Goal: Task Accomplishment & Management: Manage account settings

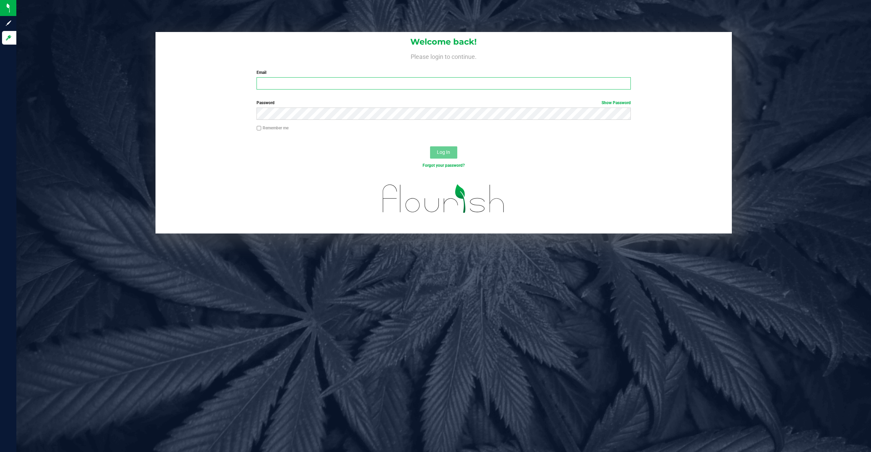
click at [350, 81] on input "Email" at bounding box center [444, 83] width 374 height 12
click at [339, 85] on input "Email" at bounding box center [444, 83] width 374 height 12
click at [344, 85] on input "Email" at bounding box center [444, 83] width 374 height 12
type input "[EMAIL_ADDRESS][DOMAIN_NAME]"
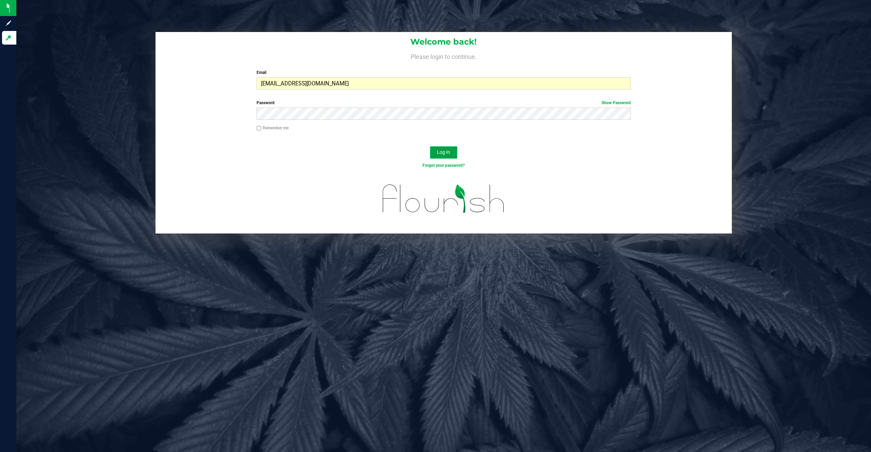
click at [443, 149] on span "Log In" at bounding box center [443, 151] width 13 height 5
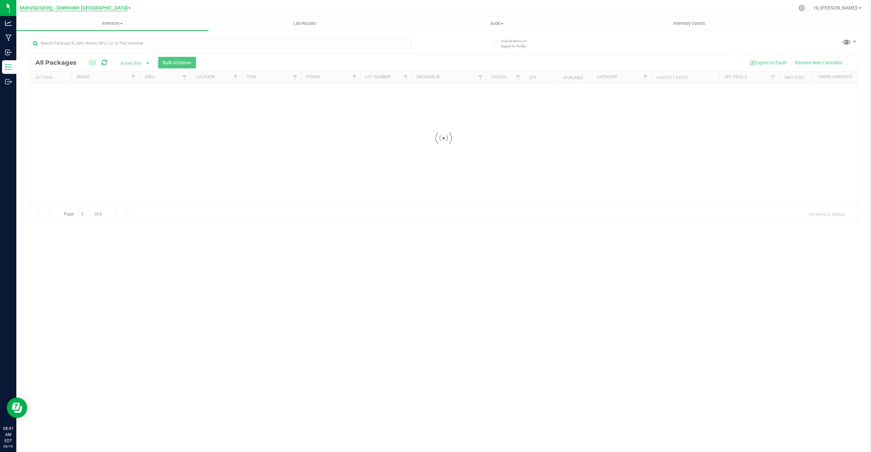
click at [88, 10] on span "Manufacturing - Downtown LA" at bounding box center [74, 8] width 108 height 6
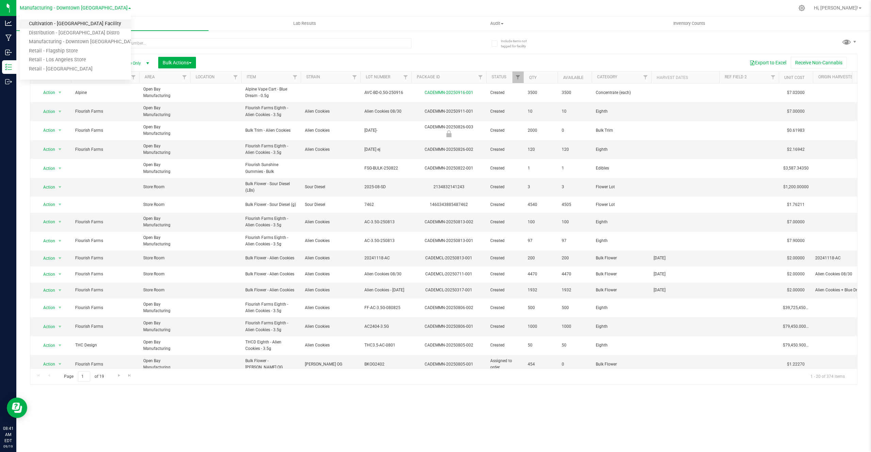
click at [66, 26] on link "Cultivation - [GEOGRAPHIC_DATA] Facility" at bounding box center [75, 23] width 111 height 9
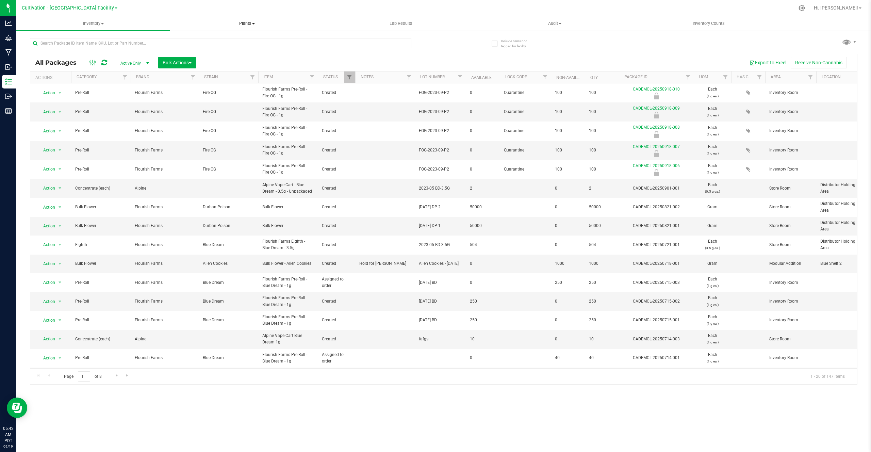
click at [252, 28] on uib-tab-heading "Plants All plants Waste log" at bounding box center [247, 24] width 153 height 14
click at [222, 43] on li "All plants" at bounding box center [247, 41] width 154 height 8
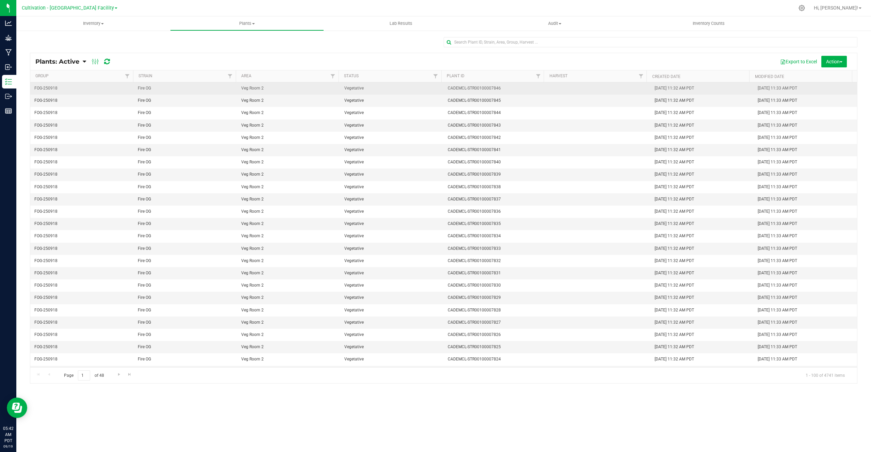
click at [456, 90] on span "CADEMCL-STR00100007846" at bounding box center [495, 88] width 95 height 6
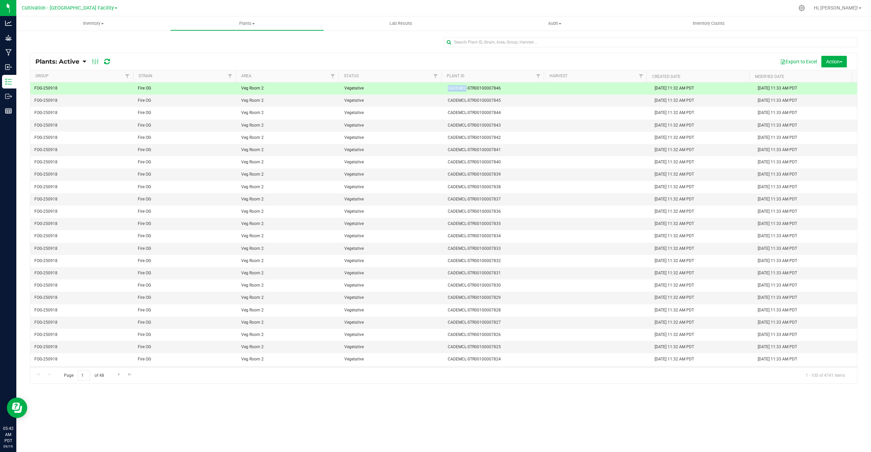
click at [456, 90] on span "CADEMCL-STR00100007846" at bounding box center [495, 88] width 95 height 6
copy span "CADEMCL-STR00100007846"
click at [331, 76] on span "Filter" at bounding box center [332, 76] width 5 height 5
type input "mother"
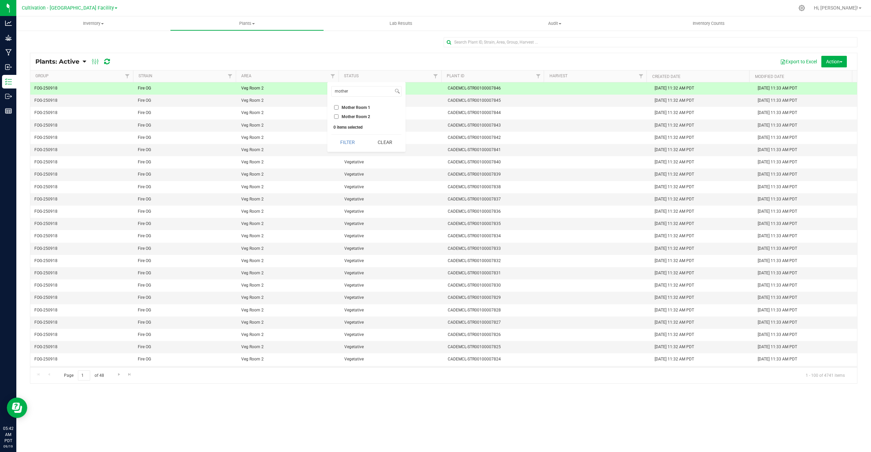
click at [338, 107] on input "Mother Room 1" at bounding box center [336, 107] width 4 height 4
checkbox input "true"
click at [348, 143] on button "Filter" at bounding box center [347, 142] width 33 height 15
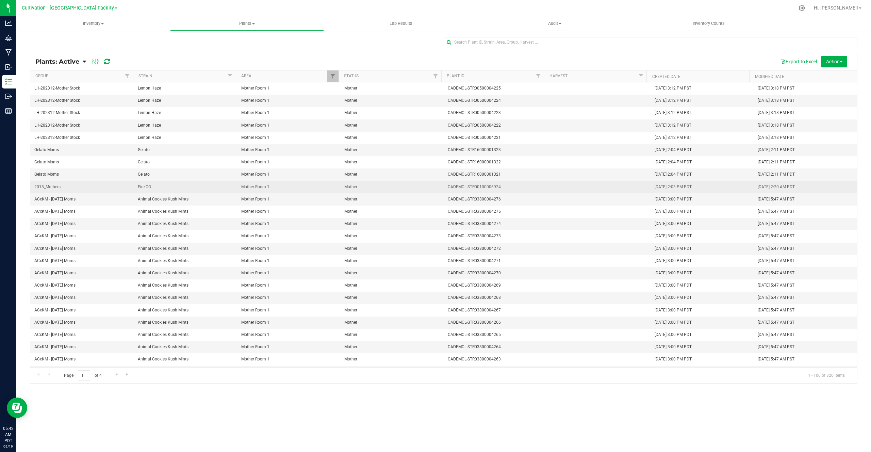
click at [472, 188] on span "CADEMCL-STR00100006924" at bounding box center [495, 187] width 95 height 6
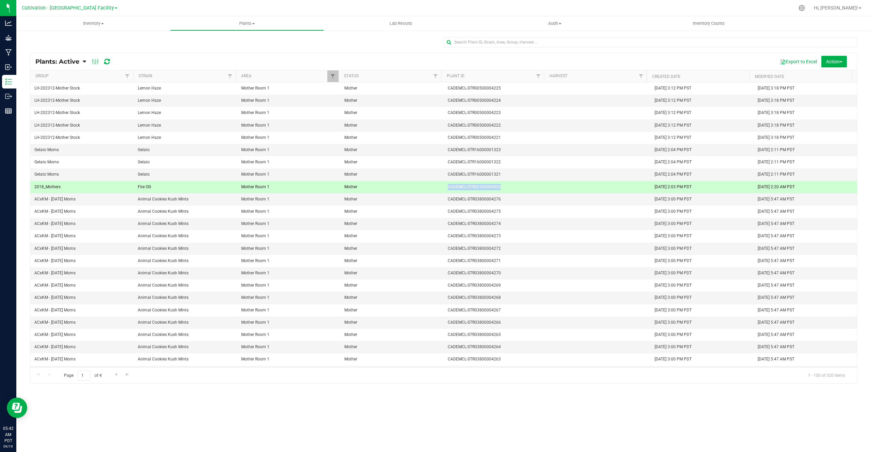
copy span "CADEMCL-STR00100006924"
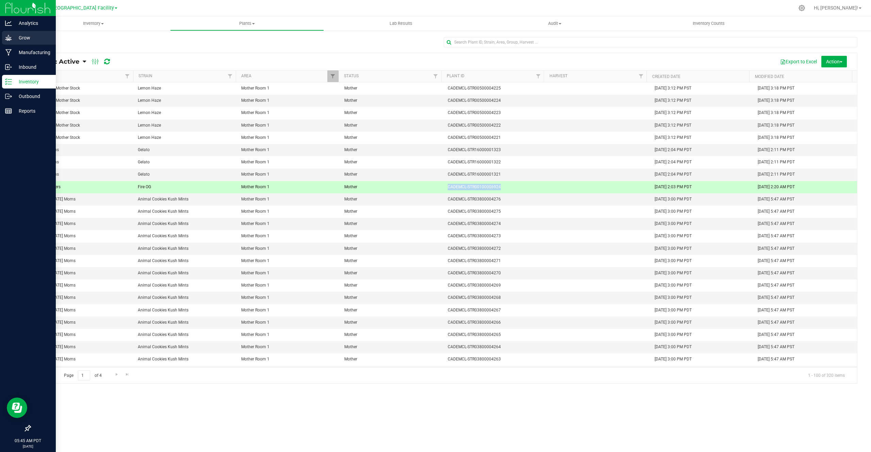
click at [42, 45] on link "Grow" at bounding box center [28, 38] width 56 height 15
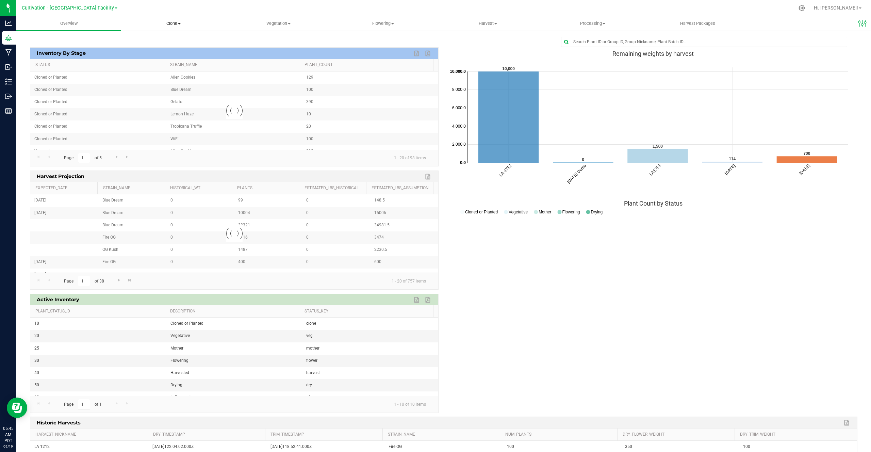
click at [169, 19] on uib-tab-heading "Clone Create plants Cloning groups Cloning plants Apply to plants" at bounding box center [173, 24] width 104 height 14
click at [153, 43] on span "Create plants" at bounding box center [145, 41] width 48 height 6
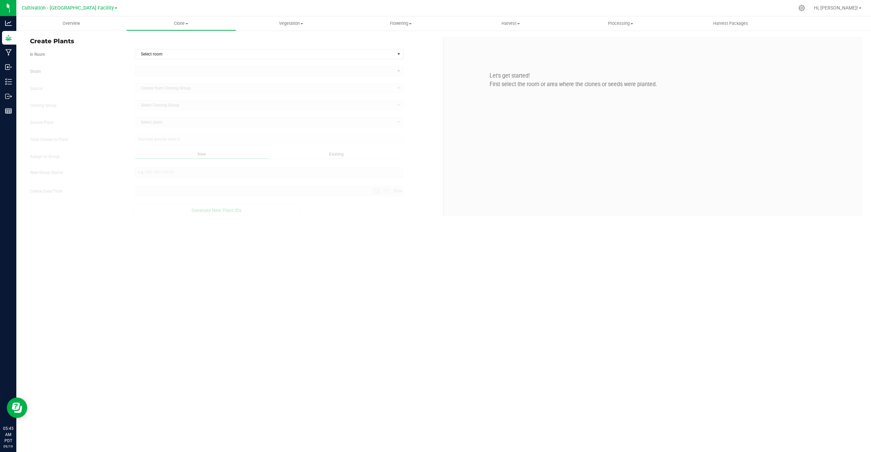
type input "9/19/2025 5:45 AM"
click at [151, 54] on span "Select room" at bounding box center [265, 54] width 260 height 10
click at [151, 65] on li "Clone Room 1" at bounding box center [269, 66] width 268 height 10
click at [157, 69] on span at bounding box center [265, 71] width 260 height 10
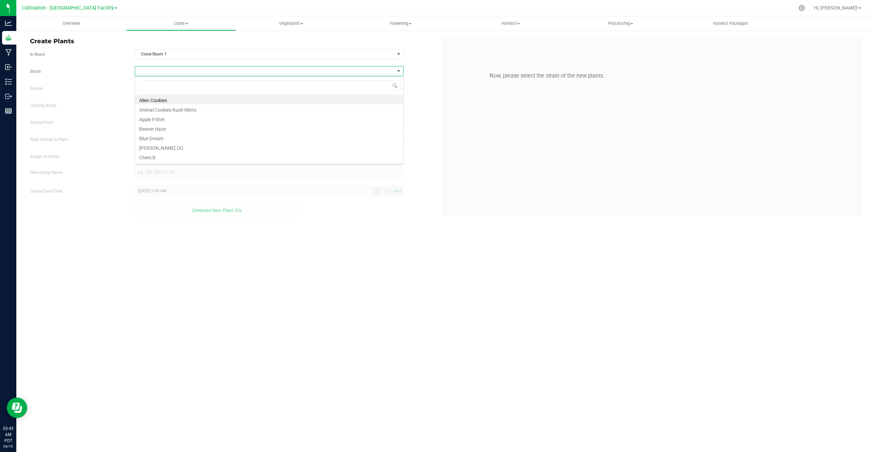
scroll to position [10, 269]
click at [152, 97] on li "Alien Cookies" at bounding box center [269, 100] width 268 height 10
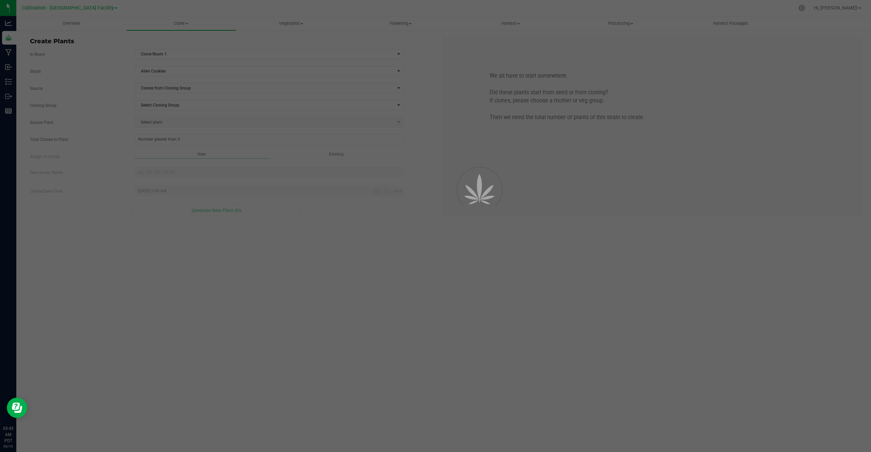
click at [166, 85] on div at bounding box center [435, 226] width 871 height 452
click at [167, 87] on div at bounding box center [435, 226] width 871 height 452
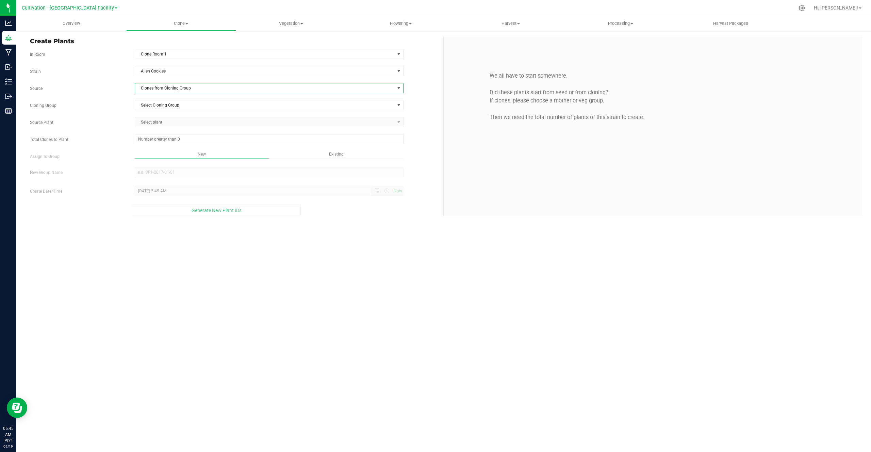
click at [167, 87] on span "Clones from Cloning Group" at bounding box center [265, 88] width 260 height 10
click at [167, 103] on li "Clones from Cloning Group" at bounding box center [269, 101] width 268 height 12
click at [171, 109] on span "Select Cloning Group" at bounding box center [265, 105] width 260 height 10
click at [168, 117] on li "Client - 2025-04" at bounding box center [269, 117] width 268 height 10
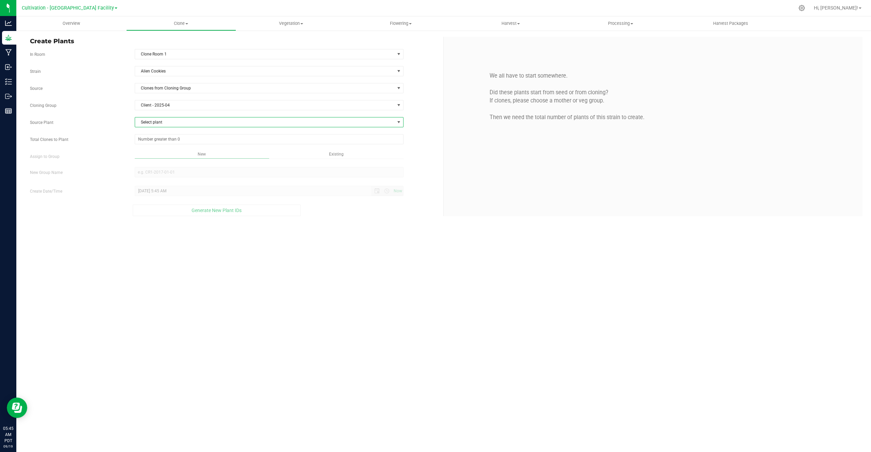
click at [166, 125] on span "Select plant" at bounding box center [265, 122] width 260 height 10
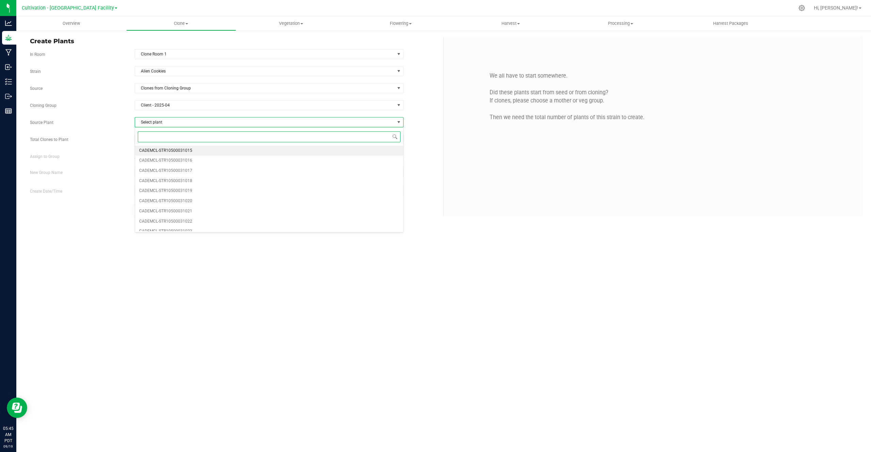
click at [161, 148] on span "CADEMCL-STR10500031015" at bounding box center [165, 150] width 53 height 9
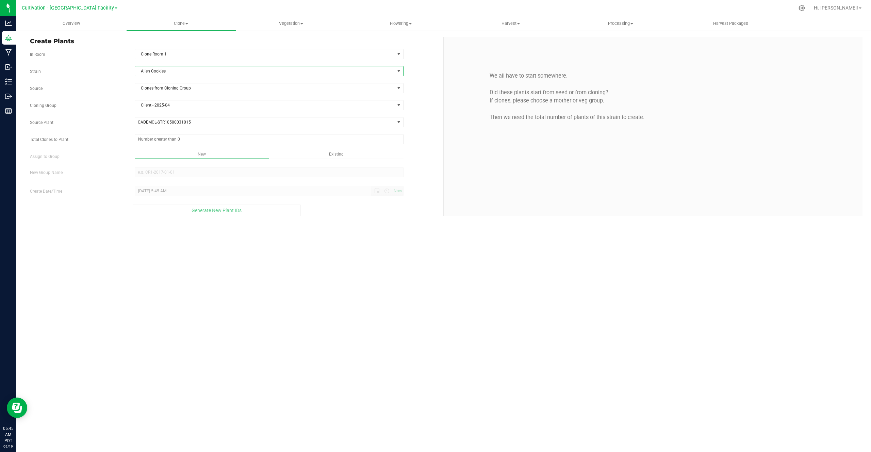
click at [173, 73] on span "Alien Cookies" at bounding box center [265, 71] width 260 height 10
click at [173, 69] on span "Alien Cookies" at bounding box center [265, 71] width 260 height 10
click at [171, 85] on span "Clones from Cloning Group" at bounding box center [265, 88] width 260 height 10
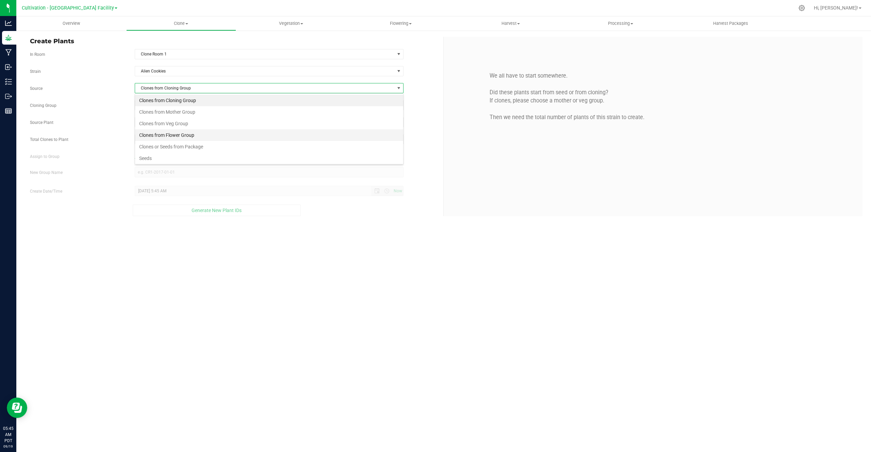
scroll to position [12, 0]
click at [165, 133] on li "Clones or Seeds from Package" at bounding box center [269, 135] width 268 height 12
click at [174, 108] on span "Select package" at bounding box center [265, 105] width 260 height 10
click at [175, 74] on span "Alien Cookies" at bounding box center [265, 71] width 260 height 10
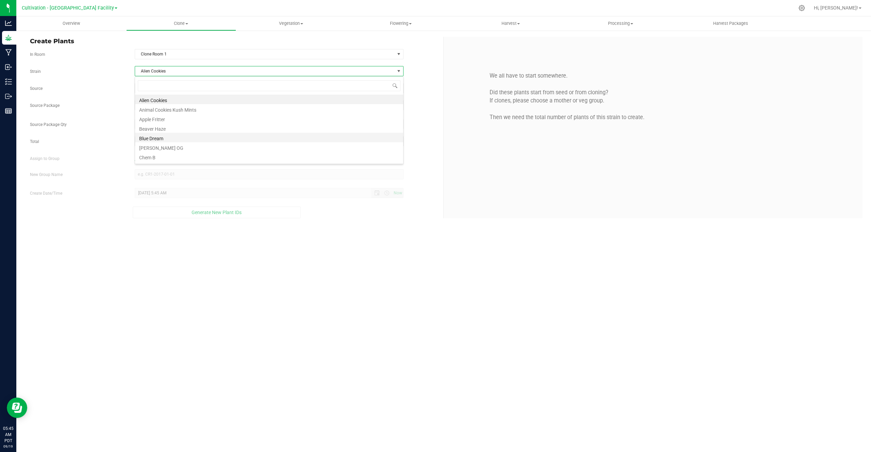
click at [158, 136] on li "Blue Dream" at bounding box center [269, 138] width 268 height 10
click at [173, 106] on span "Select package" at bounding box center [265, 105] width 260 height 10
click at [171, 86] on span "Clones or Seeds from Package" at bounding box center [265, 88] width 260 height 10
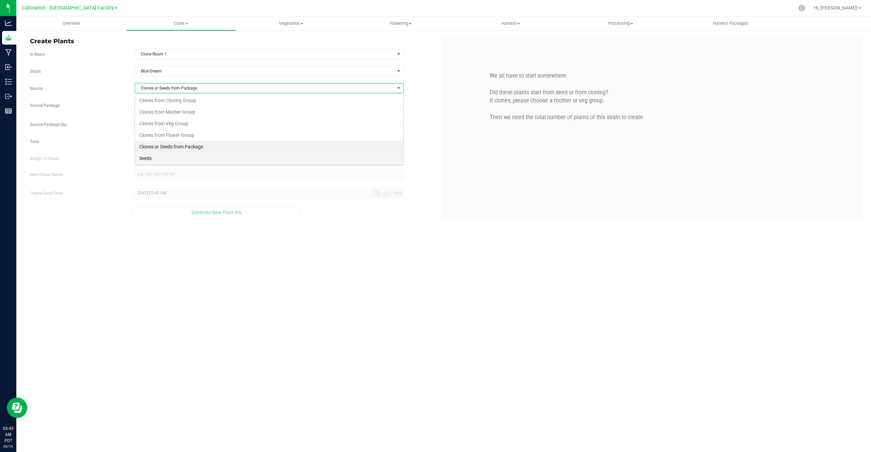
click at [162, 157] on li "Seeds" at bounding box center [269, 158] width 268 height 12
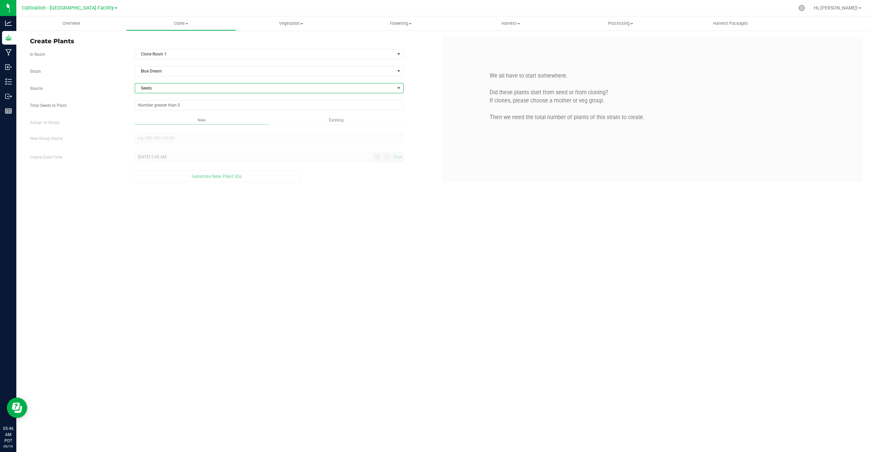
drag, startPoint x: 58, startPoint y: 85, endPoint x: 44, endPoint y: 85, distance: 14.0
click at [58, 85] on div "Source Seeds" at bounding box center [234, 88] width 419 height 10
drag, startPoint x: 32, startPoint y: 89, endPoint x: 175, endPoint y: 88, distance: 142.9
click at [175, 88] on div "Source Seeds" at bounding box center [234, 88] width 419 height 10
click at [175, 88] on span "Seeds" at bounding box center [265, 88] width 260 height 10
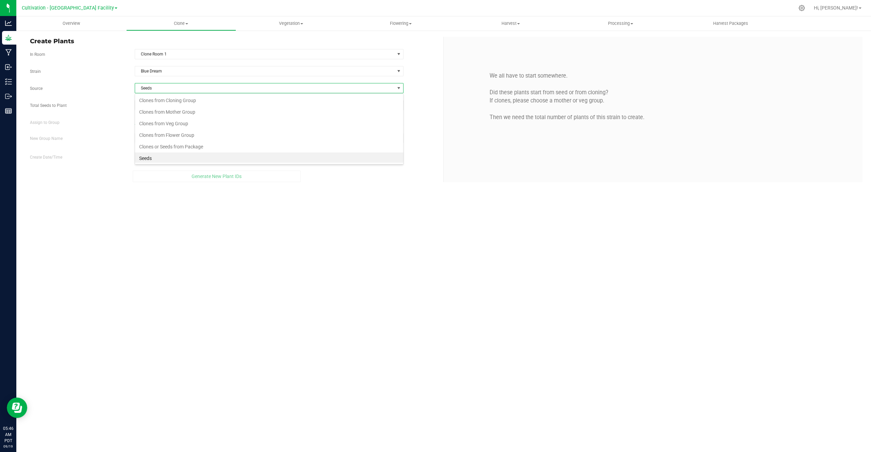
scroll to position [10, 269]
click at [165, 147] on li "Clones or Seeds from Package" at bounding box center [269, 146] width 268 height 12
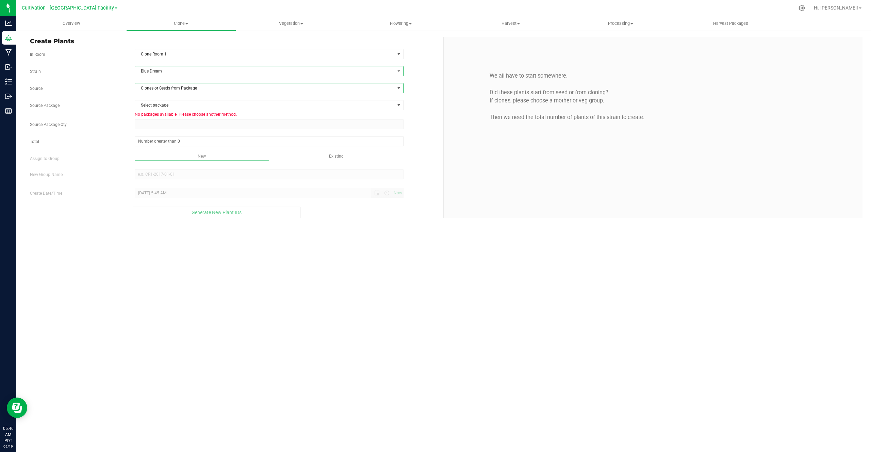
click at [159, 73] on span "Blue Dream" at bounding box center [265, 71] width 260 height 10
type input "fir"
click at [151, 98] on li "Fire OG" at bounding box center [269, 100] width 268 height 10
click at [151, 105] on span "Select package" at bounding box center [265, 105] width 260 height 10
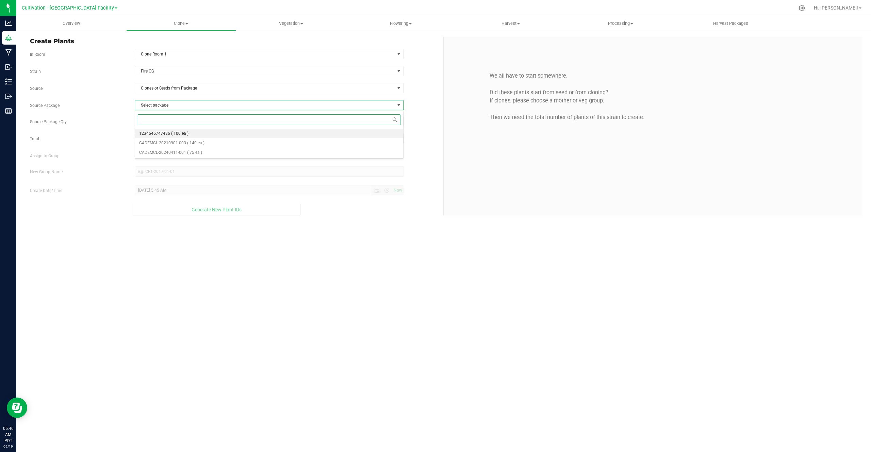
click at [157, 132] on span "1234546747486" at bounding box center [154, 133] width 31 height 5
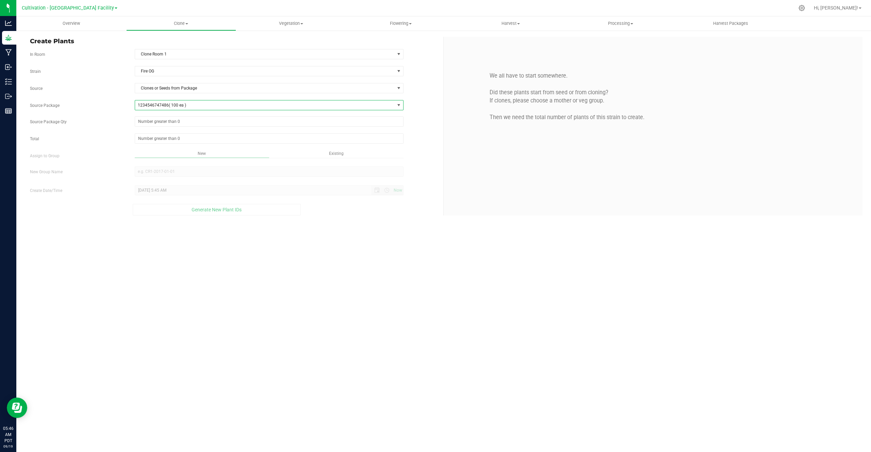
click at [166, 106] on span "1234546747486" at bounding box center [153, 105] width 31 height 5
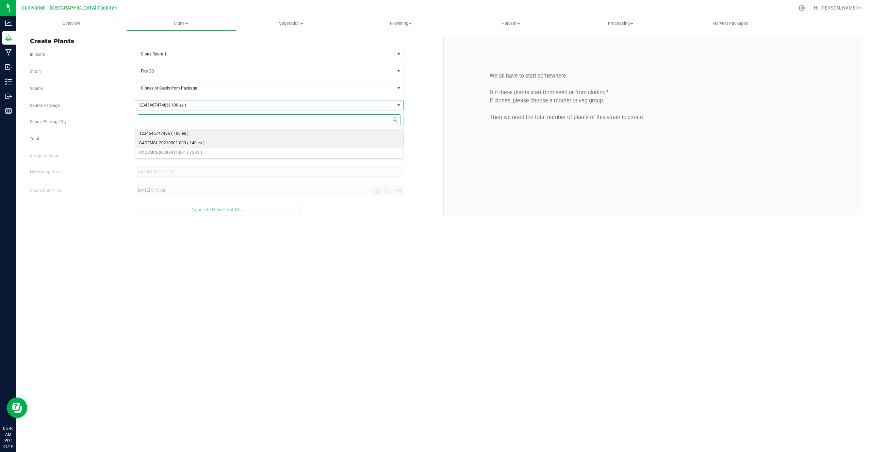
click at [162, 141] on span "CADEMCL-20210901-003" at bounding box center [162, 143] width 47 height 5
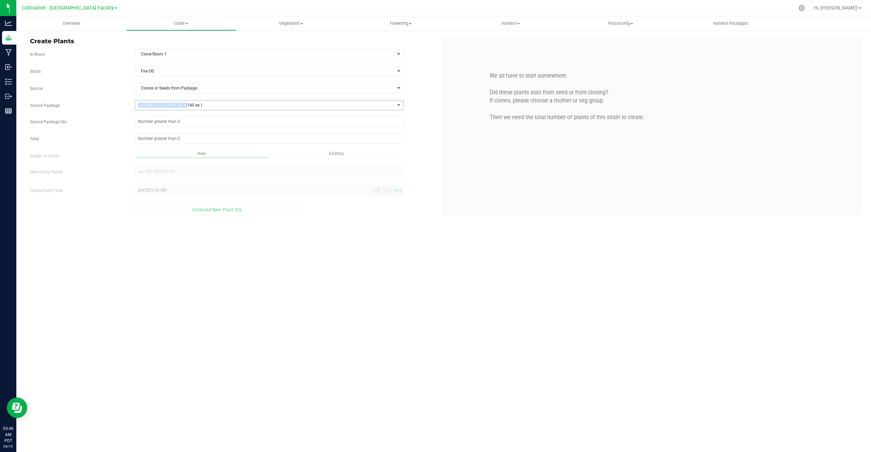
drag, startPoint x: 129, startPoint y: 105, endPoint x: 187, endPoint y: 105, distance: 57.2
click at [187, 105] on div "CADEMCL-20210901-003 ( 140 ea ) 1234546747486 CADEMCL-20210901-003 CADEMCL-2024…" at bounding box center [269, 108] width 279 height 16
copy span "CADEMCL-20210901-003 ("
click at [214, 94] on div "Strain Fire OG Source Clones or Seeds from Package Source Package CADEMCL-20210…" at bounding box center [234, 140] width 408 height 149
click at [161, 88] on span "Clones or Seeds from Package" at bounding box center [265, 88] width 260 height 10
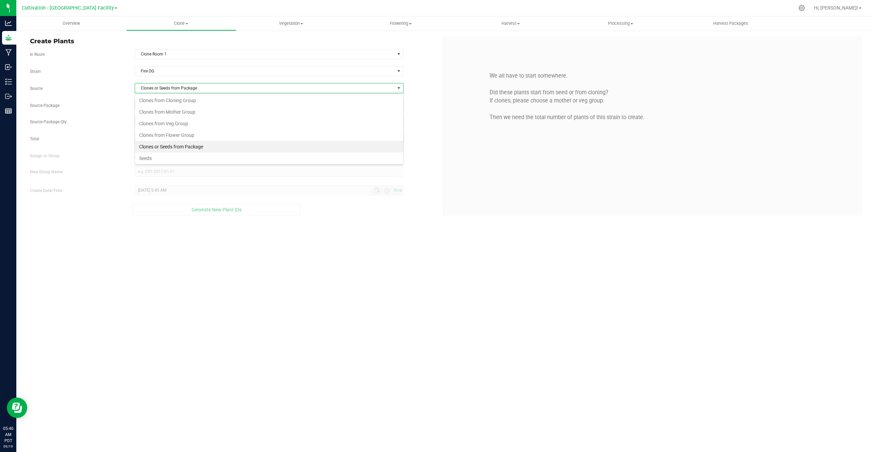
scroll to position [10, 269]
click at [152, 156] on li "Seeds" at bounding box center [269, 158] width 268 height 12
click at [151, 88] on span "Seeds" at bounding box center [265, 88] width 260 height 10
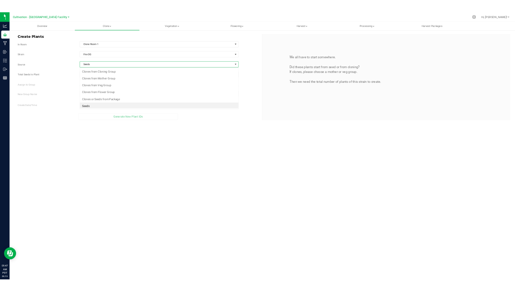
scroll to position [10, 269]
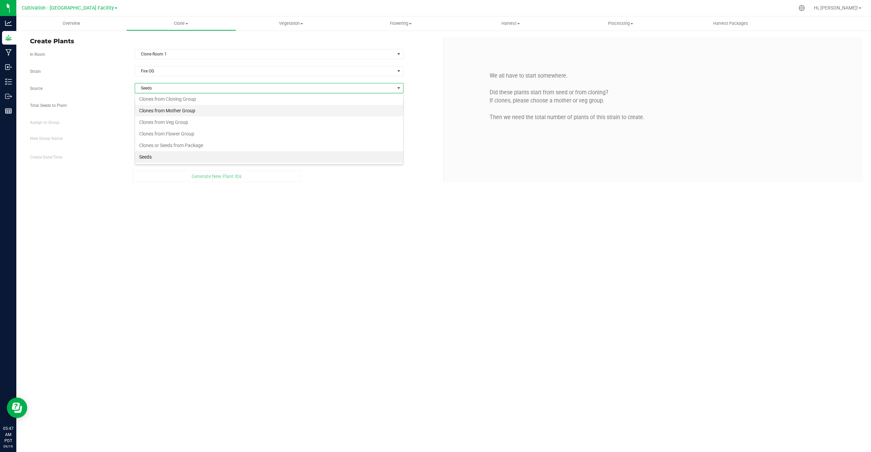
click at [158, 108] on li "Clones from Mother Group" at bounding box center [269, 111] width 268 height 12
click at [158, 108] on span "Select Mother Group" at bounding box center [265, 105] width 260 height 10
click at [160, 117] on li "2018_Mothers" at bounding box center [269, 117] width 268 height 10
click at [157, 120] on span "Select plant" at bounding box center [265, 122] width 260 height 10
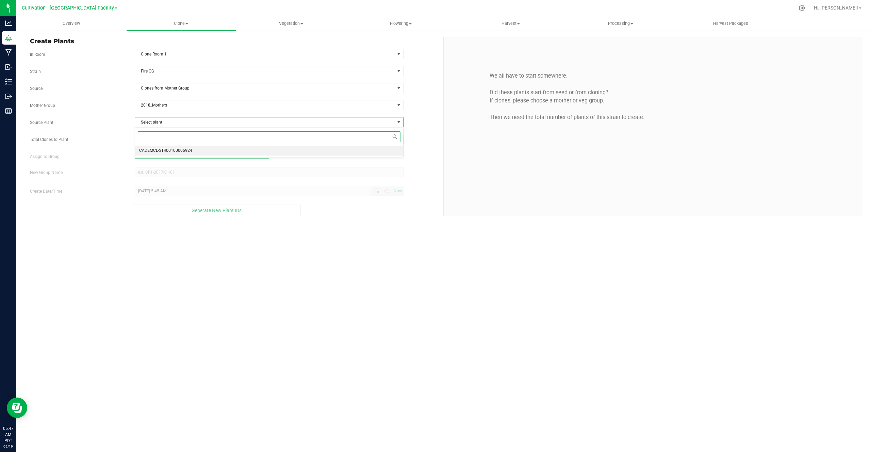
click at [152, 147] on span "CADEMCL-STR00100006924" at bounding box center [165, 150] width 53 height 9
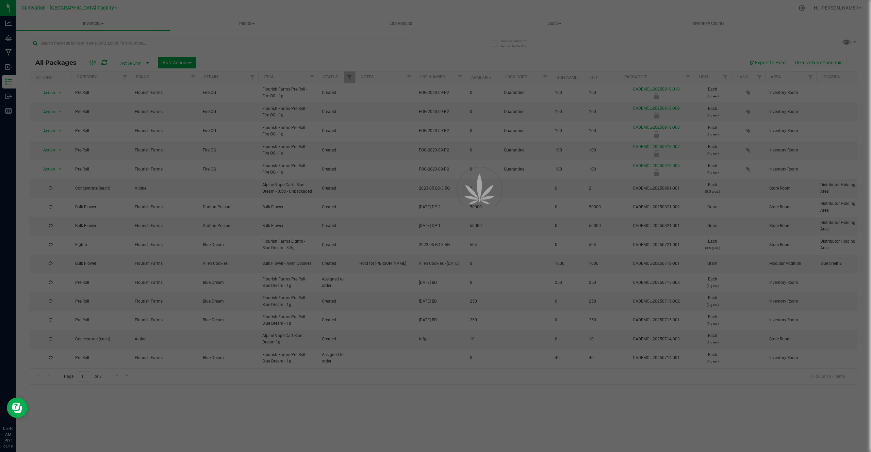
click at [141, 44] on div at bounding box center [435, 226] width 871 height 452
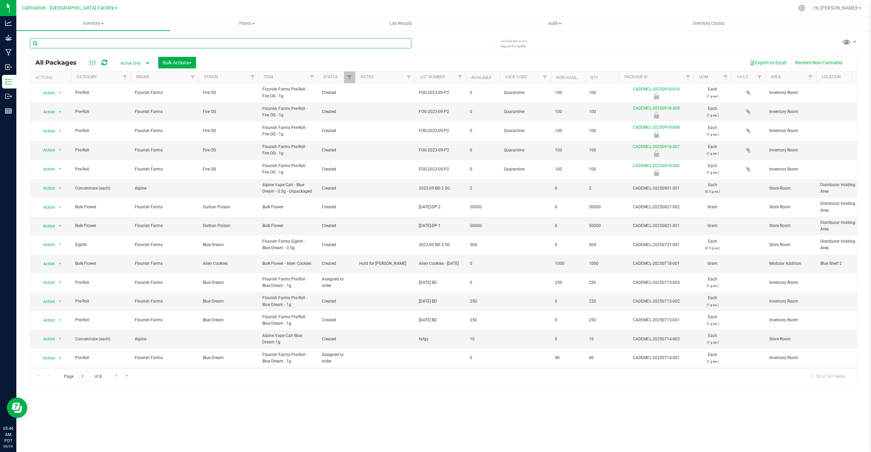
click at [146, 41] on input "text" at bounding box center [221, 43] width 382 height 10
paste input "CADEMCL-20210901-003 ("
type input "CADEMCL-20210901-003"
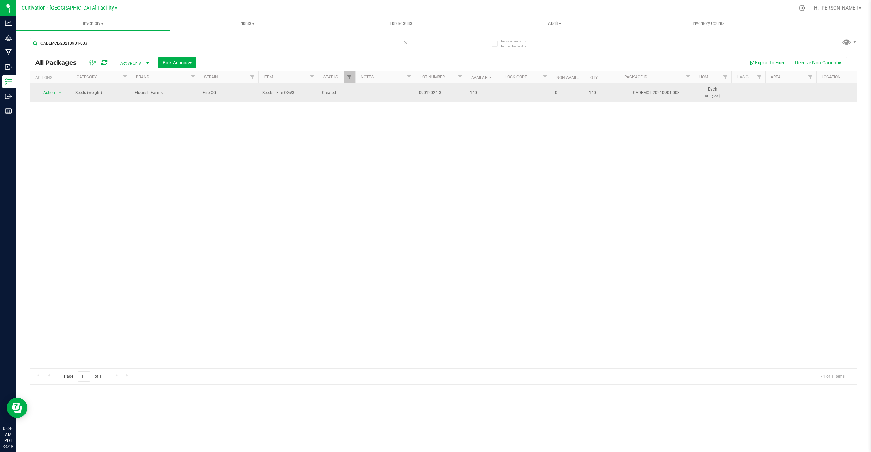
click at [472, 93] on span "140" at bounding box center [483, 93] width 26 height 6
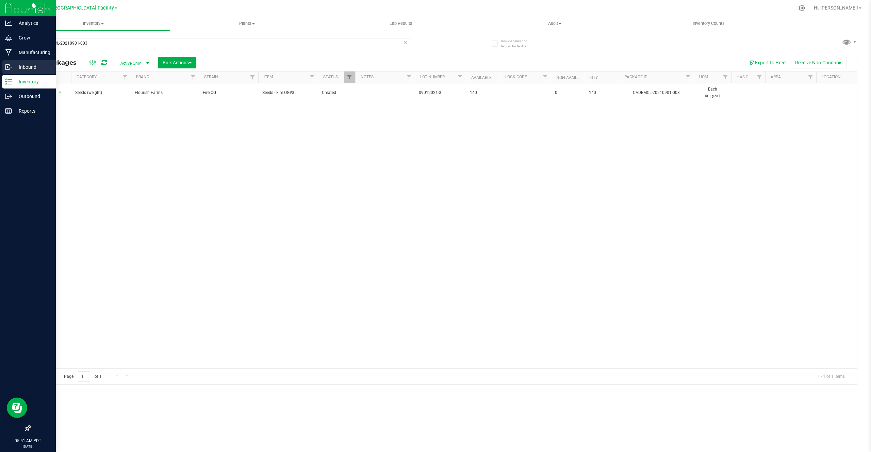
click at [7, 66] on icon at bounding box center [8, 67] width 7 height 7
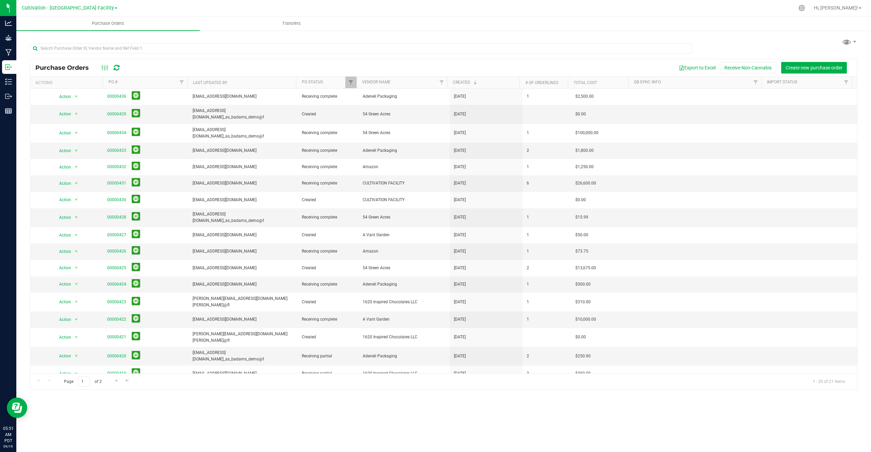
drag, startPoint x: 34, startPoint y: 68, endPoint x: 87, endPoint y: 67, distance: 52.8
click at [87, 67] on div "Purchase Orders Export to Excel Receive Non-Cannabis Create new purchase order" at bounding box center [443, 67] width 827 height 17
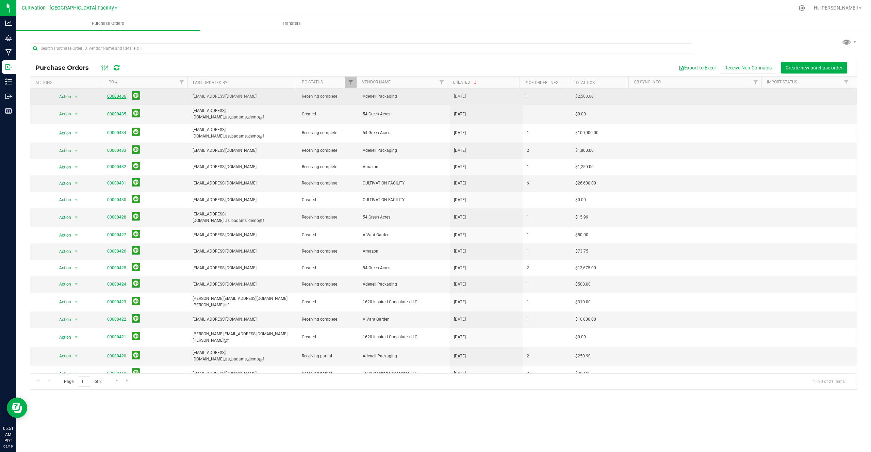
click at [113, 96] on link "00000436" at bounding box center [116, 96] width 19 height 5
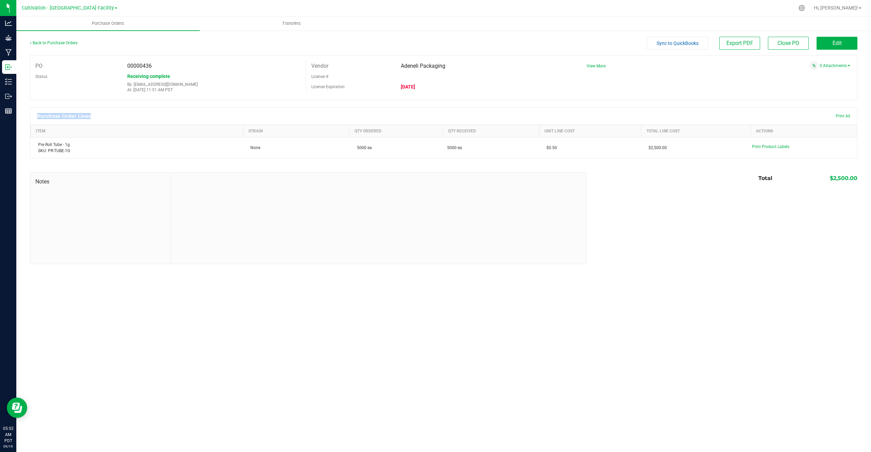
drag, startPoint x: 35, startPoint y: 118, endPoint x: 104, endPoint y: 117, distance: 68.8
click at [104, 118] on div "Purchase Order Lines Print All" at bounding box center [443, 116] width 827 height 17
click at [841, 48] on button "Edit" at bounding box center [837, 43] width 41 height 13
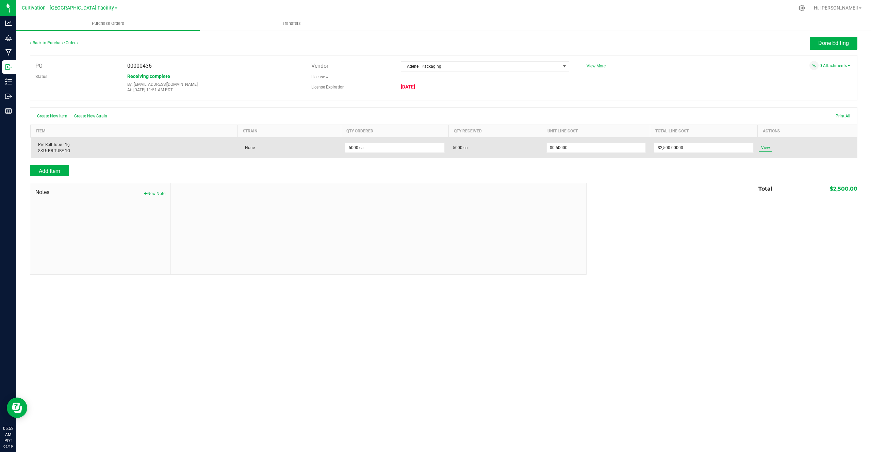
click at [764, 145] on span "View" at bounding box center [766, 148] width 14 height 8
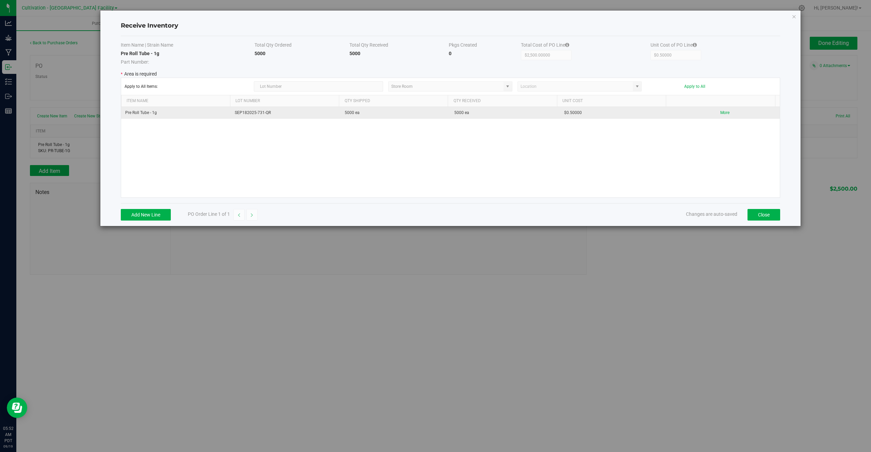
drag, startPoint x: 120, startPoint y: 111, endPoint x: 367, endPoint y: 111, distance: 246.4
click at [367, 111] on kendo-grid "Apply to All Items: Store Room Apply to All Item Name Lot Number Qty Shipped Qt…" at bounding box center [451, 138] width 660 height 120
click at [181, 115] on td "Pre Roll Tube - 1g" at bounding box center [176, 113] width 110 height 12
drag, startPoint x: 202, startPoint y: 111, endPoint x: 369, endPoint y: 109, distance: 167.1
click at [369, 109] on tr "Pre Roll Tube - 1g SEP182025-731-QR 5000 ea 5000 ea $0.50000 More" at bounding box center [450, 113] width 659 height 12
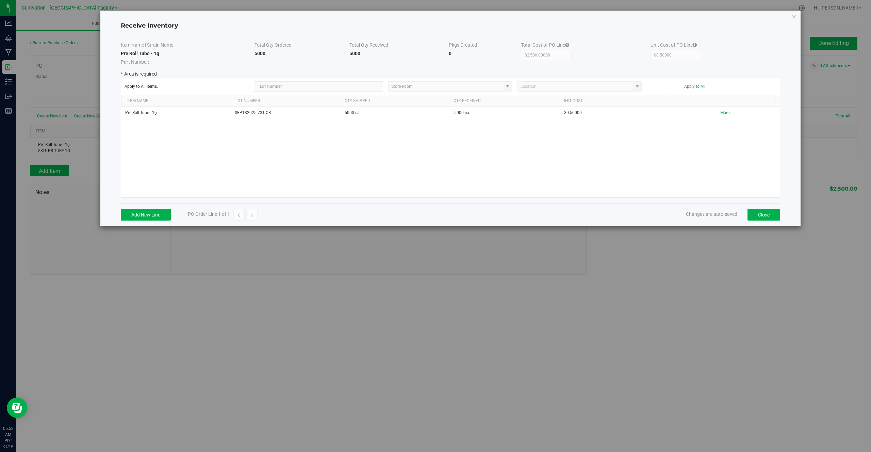
click at [792, 21] on div "Receive Inventory Item Name | Strain Name Total Qty Ordered Total Qty Received …" at bounding box center [450, 118] width 700 height 215
click at [794, 19] on icon "Close modal" at bounding box center [794, 16] width 5 height 8
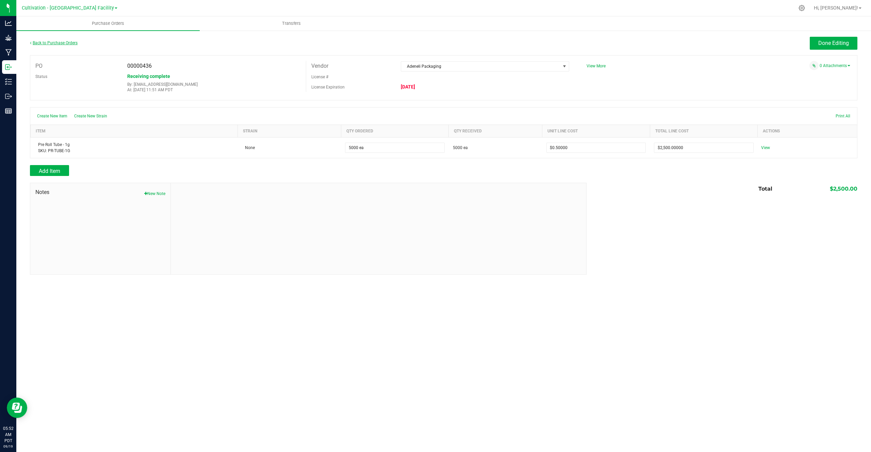
click at [76, 45] on link "Back to Purchase Orders" at bounding box center [54, 42] width 48 height 5
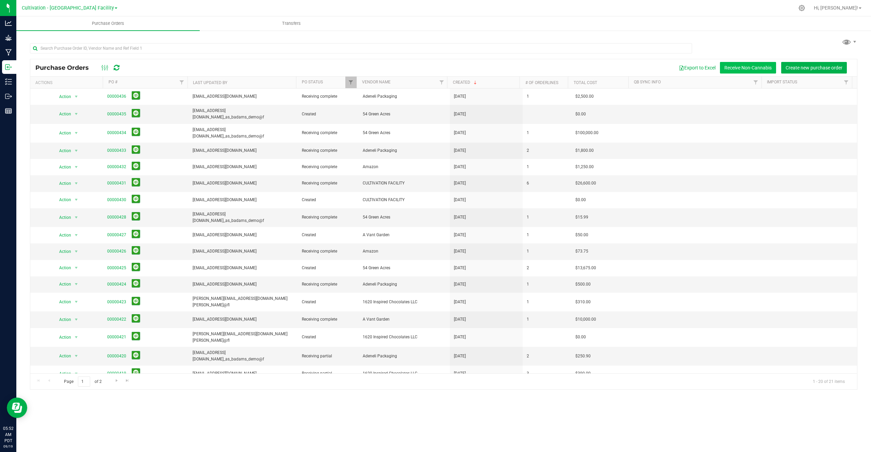
click at [755, 69] on button "Receive Non-Cannabis" at bounding box center [748, 68] width 56 height 12
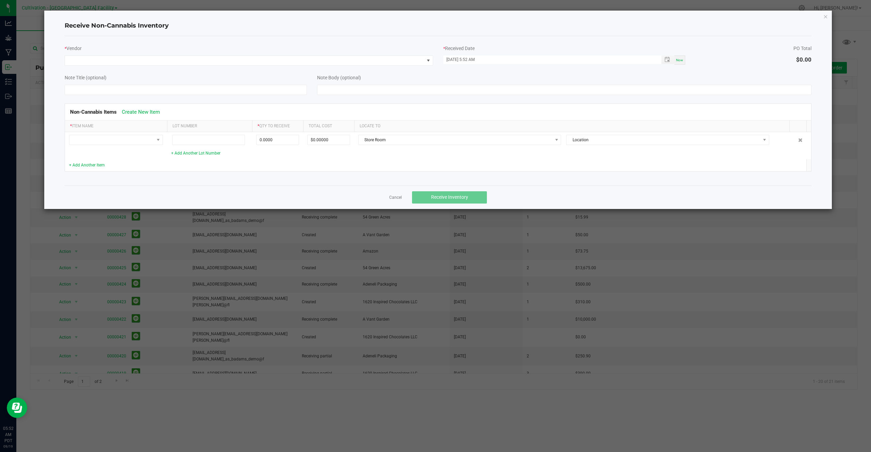
click at [127, 128] on th "* Item Name" at bounding box center [116, 126] width 102 height 12
click at [151, 62] on span at bounding box center [244, 61] width 359 height 10
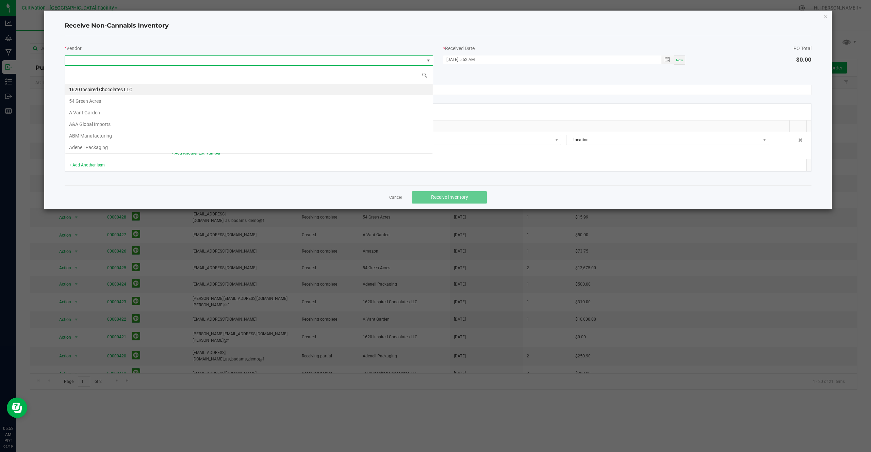
scroll to position [10, 369]
click at [116, 101] on li "54 Green Acres" at bounding box center [249, 101] width 368 height 12
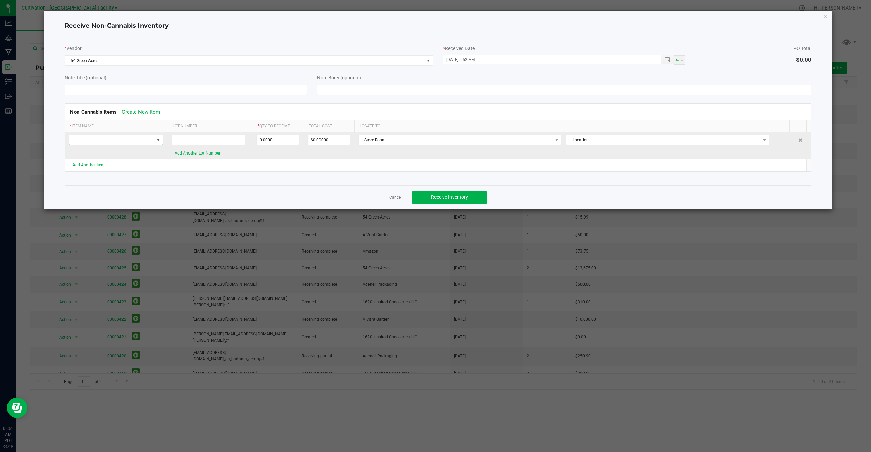
click at [112, 137] on span at bounding box center [111, 140] width 85 height 10
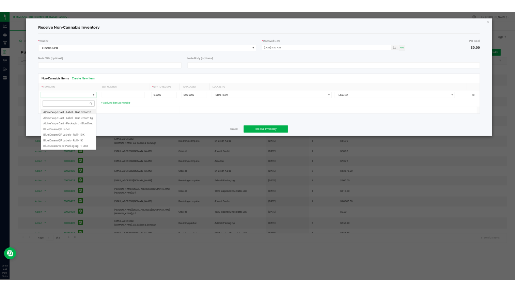
scroll to position [10, 94]
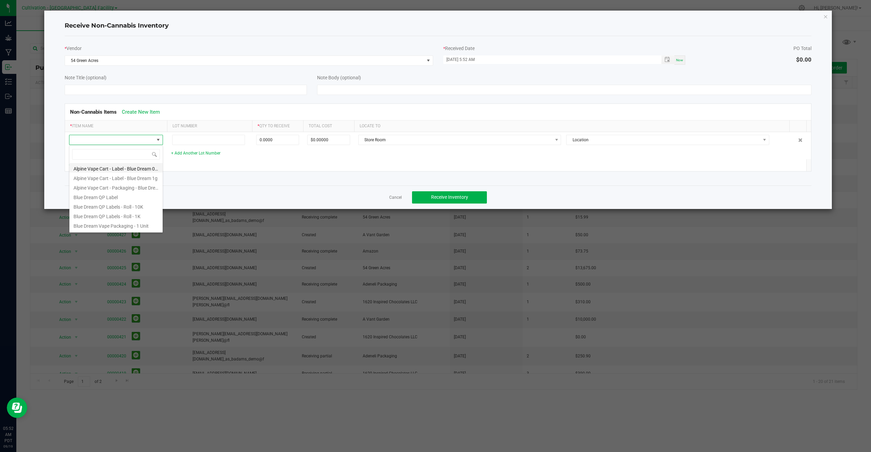
click at [103, 169] on li "Alpine Vape Cart - Label - Blue Dream 0.5g" at bounding box center [115, 168] width 93 height 10
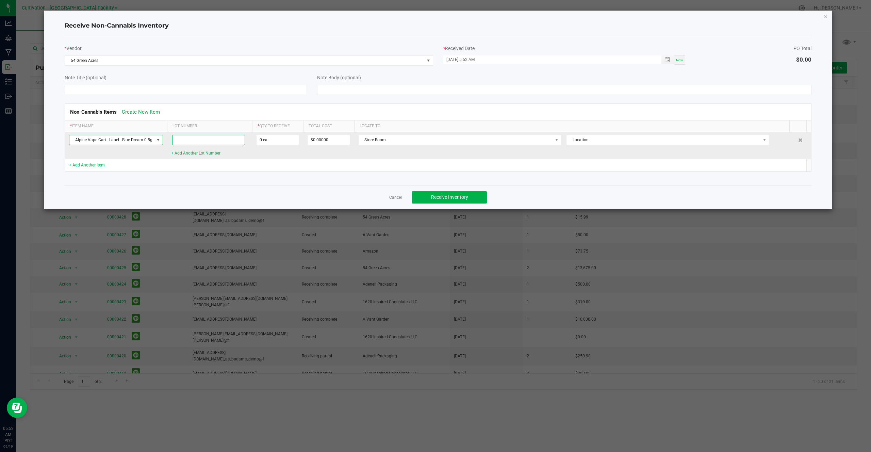
click at [205, 138] on input at bounding box center [208, 140] width 73 height 10
click at [287, 145] on span "0 ea" at bounding box center [277, 140] width 43 height 10
type input "0"
click at [289, 142] on input "0" at bounding box center [278, 140] width 42 height 10
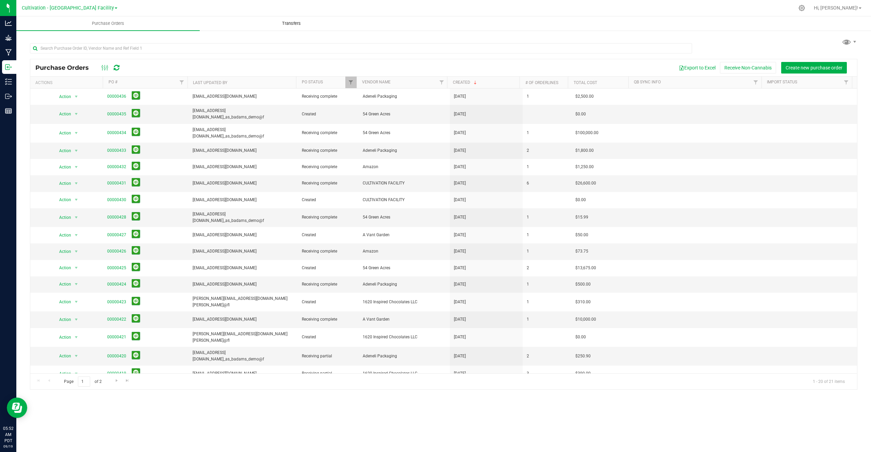
click at [292, 24] on span "Transfers" at bounding box center [291, 23] width 37 height 6
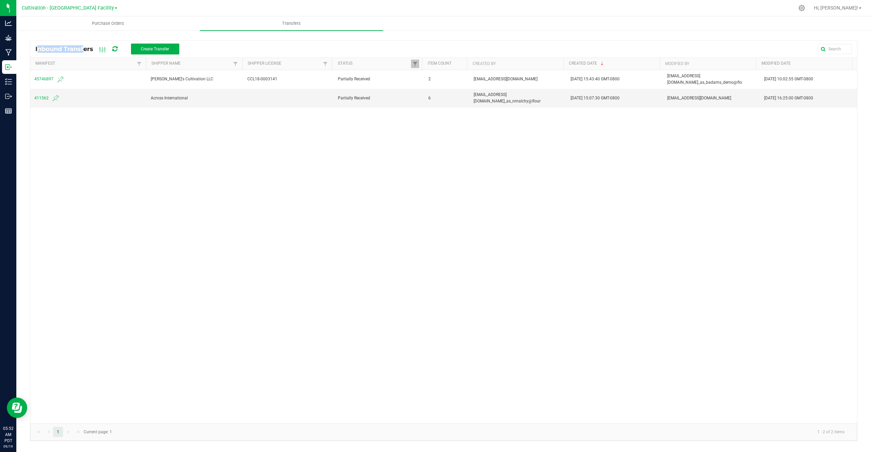
drag, startPoint x: 35, startPoint y: 49, endPoint x: 80, endPoint y: 50, distance: 45.6
click at [81, 50] on div "Inbound Transfers Create Transfer" at bounding box center [443, 48] width 827 height 17
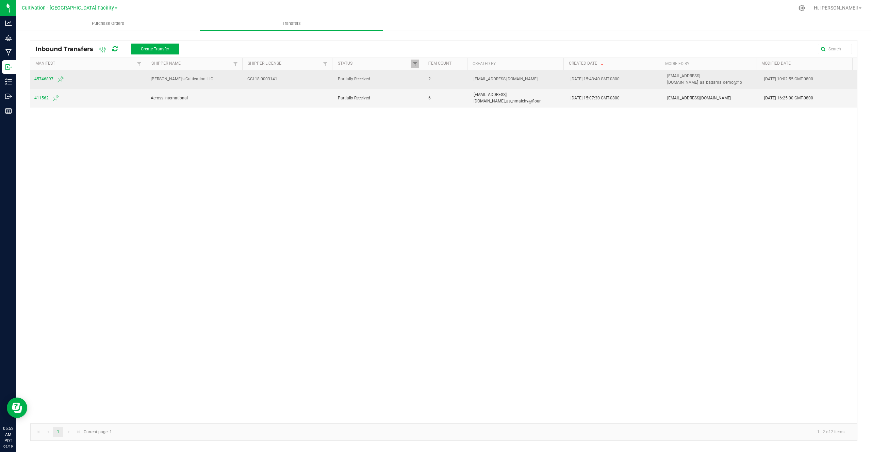
click at [46, 75] on span "45746897" at bounding box center [88, 79] width 108 height 8
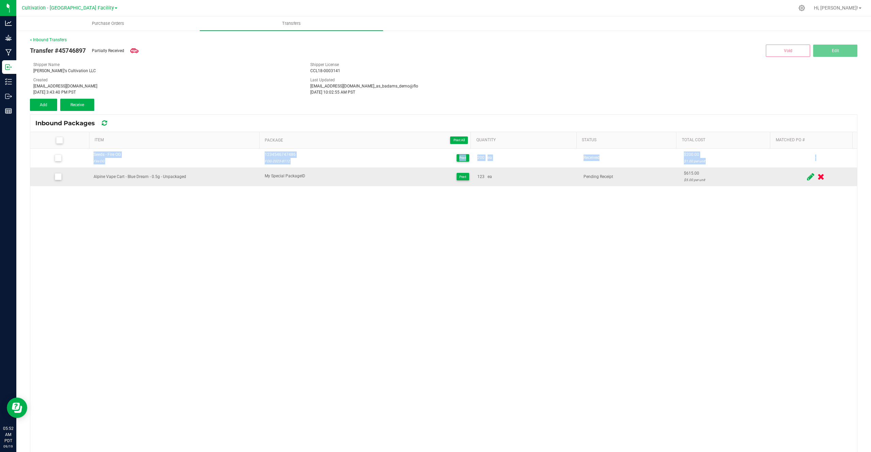
drag, startPoint x: 82, startPoint y: 153, endPoint x: 87, endPoint y: 178, distance: 25.5
click at [87, 178] on tbody "Seeds - Fire OG Fire OG 1234546747486 FOG-2023-B112 Print 200 ea Received $200.…" at bounding box center [443, 167] width 827 height 37
click at [87, 178] on td at bounding box center [59, 176] width 59 height 18
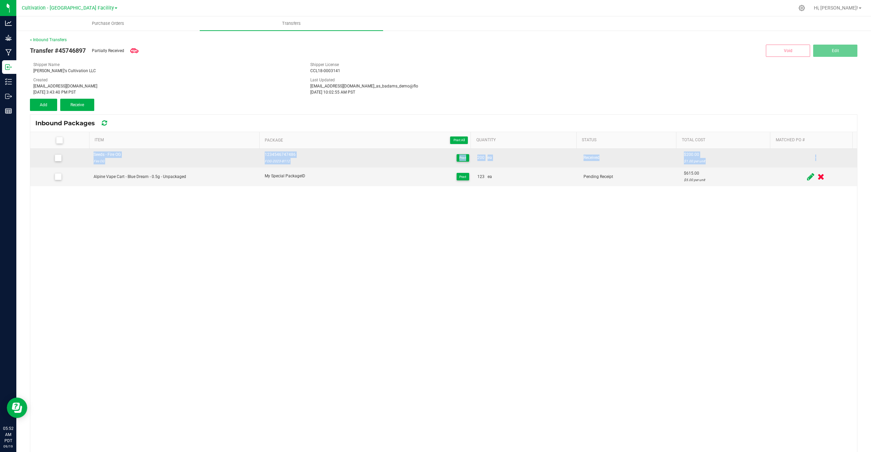
drag, startPoint x: 267, startPoint y: 153, endPoint x: 304, endPoint y: 153, distance: 36.4
click at [304, 153] on div "1234546747486 FOG-2023-B112 Print" at bounding box center [367, 157] width 205 height 13
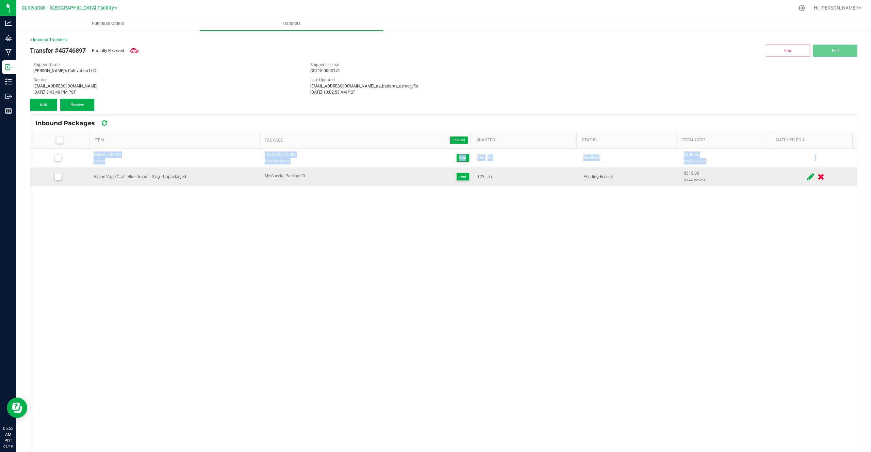
drag, startPoint x: 250, startPoint y: 180, endPoint x: 285, endPoint y: 179, distance: 34.4
click at [285, 179] on tr "Alpine Vape Cart - Blue Dream - 0.5g - Unpackaged My Special PackageID Print 12…" at bounding box center [443, 176] width 827 height 18
click at [58, 140] on icon at bounding box center [59, 140] width 4 height 0
click at [0, 0] on input "checkbox" at bounding box center [0, 0] width 0 height 0
drag, startPoint x: 33, startPoint y: 70, endPoint x: 81, endPoint y: 69, distance: 47.7
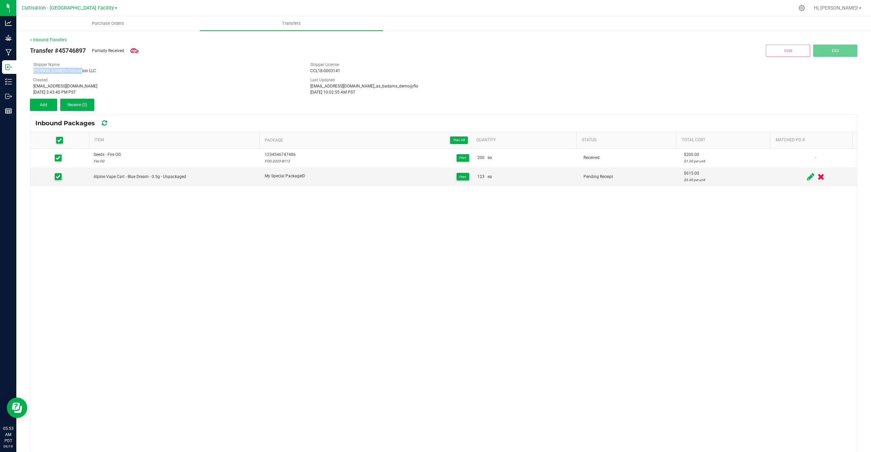
click at [81, 70] on div "[PERSON_NAME]'s Cultivation LLC" at bounding box center [166, 71] width 267 height 6
drag, startPoint x: 26, startPoint y: 4, endPoint x: 121, endPoint y: 3, distance: 95.3
click at [122, 3] on nav "Cultivation - [GEOGRAPHIC_DATA] Facility Hi, Colton!" at bounding box center [443, 8] width 855 height 16
click at [33, 51] on span "Transfer #45746897" at bounding box center [58, 50] width 56 height 9
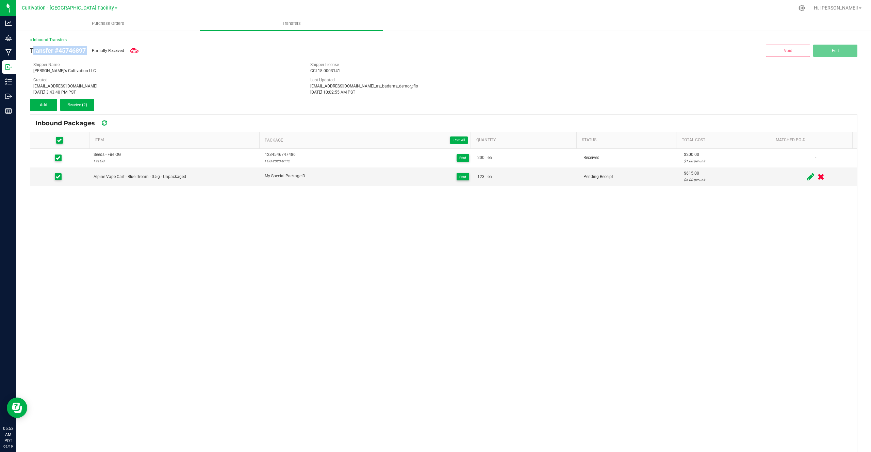
click at [33, 51] on span "Transfer #45746897" at bounding box center [58, 50] width 56 height 9
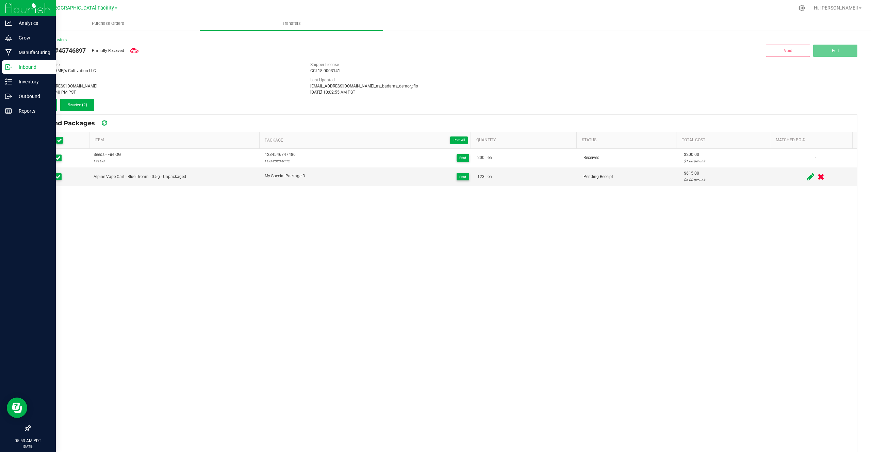
click at [28, 429] on icon at bounding box center [28, 428] width 6 height 6
click at [25, 429] on input "checkbox" at bounding box center [25, 429] width 0 height 0
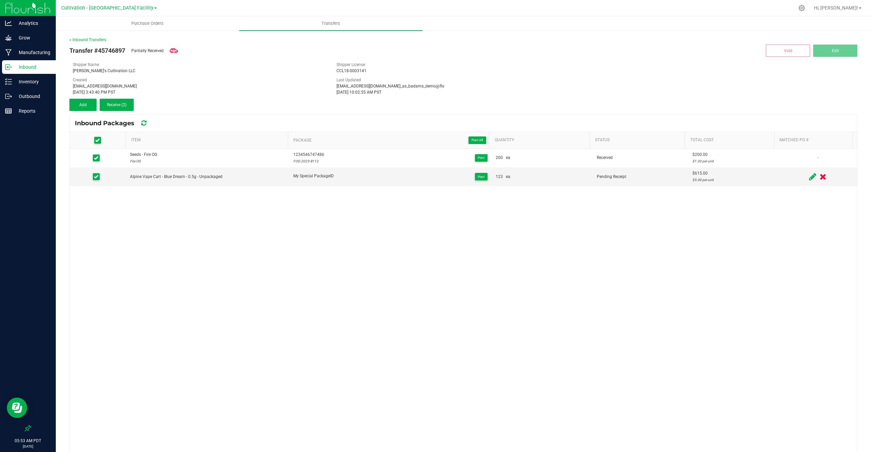
click at [486, 7] on div at bounding box center [477, 7] width 633 height 13
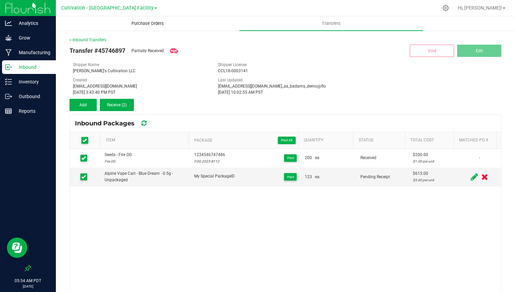
click at [147, 27] on uib-tab-heading "Purchase Orders" at bounding box center [147, 24] width 183 height 14
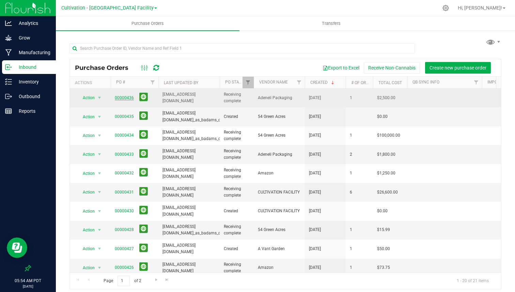
click at [131, 97] on link "00000436" at bounding box center [124, 97] width 19 height 5
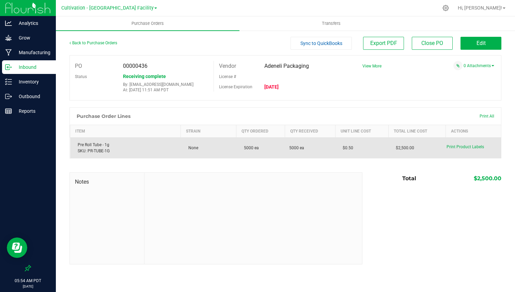
click at [98, 142] on div "Pre Roll Tube - 1g SKU: PR-TUBE-1G" at bounding box center [125, 148] width 102 height 12
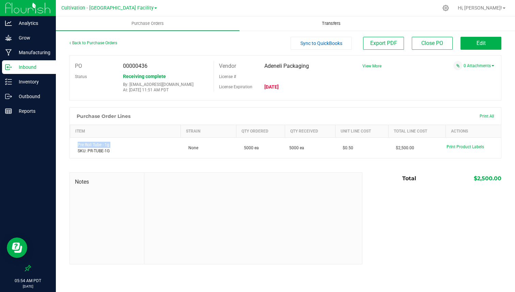
click at [340, 27] on uib-tab-heading "Transfers" at bounding box center [331, 24] width 183 height 14
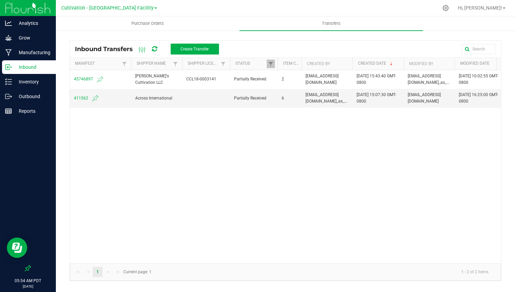
click at [77, 48] on div "Inbound Transfers Create Transfer" at bounding box center [149, 49] width 149 height 12
drag, startPoint x: 77, startPoint y: 48, endPoint x: 130, endPoint y: 47, distance: 53.1
click at [130, 47] on div "Inbound Transfers Create Transfer" at bounding box center [149, 49] width 149 height 12
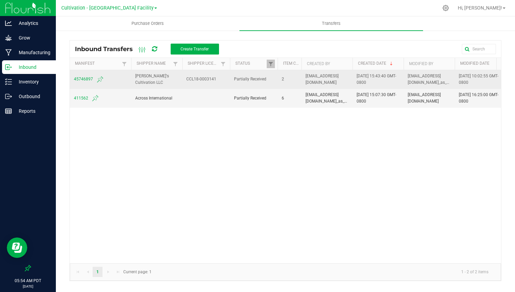
click at [81, 79] on span "45746897" at bounding box center [100, 79] width 53 height 8
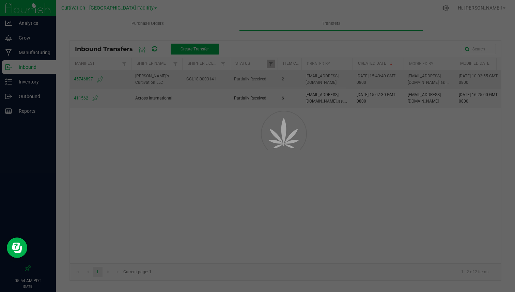
click at [81, 79] on div at bounding box center [257, 146] width 515 height 292
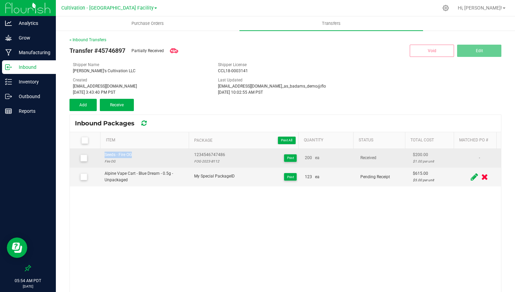
drag, startPoint x: 101, startPoint y: 156, endPoint x: 160, endPoint y: 154, distance: 59.2
click at [161, 155] on td "Seeds - Fire OG Fire OG" at bounding box center [144, 158] width 89 height 19
drag, startPoint x: 202, startPoint y: 154, endPoint x: 225, endPoint y: 154, distance: 23.1
click at [226, 154] on div "1234546747486 FOG-2023-B112 Print" at bounding box center [245, 157] width 103 height 13
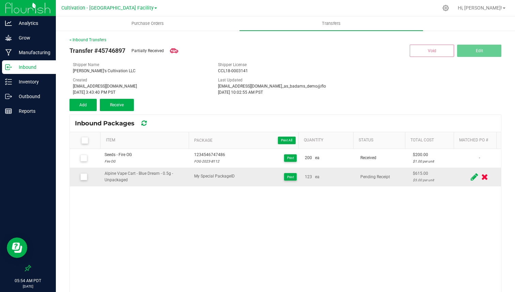
click at [470, 178] on icon at bounding box center [473, 177] width 7 height 9
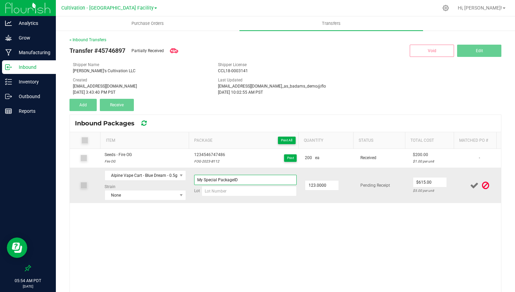
click at [248, 176] on input "My Special PackageID" at bounding box center [245, 180] width 103 height 10
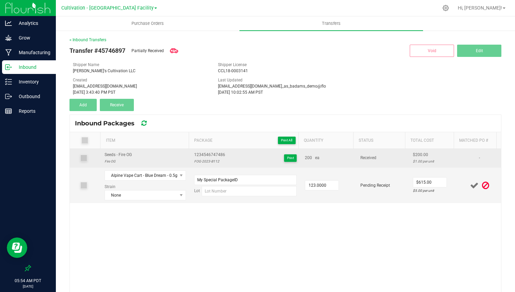
click at [213, 153] on span "1234546747486" at bounding box center [209, 154] width 31 height 6
copy span "1234546747486"
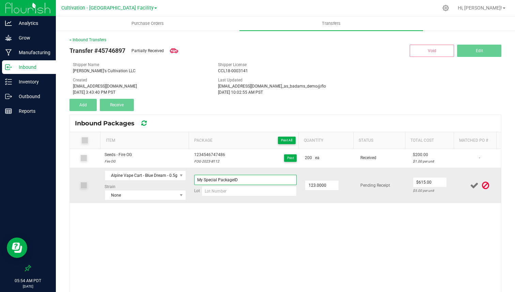
click at [222, 180] on input "My Special PackageID" at bounding box center [245, 180] width 103 height 10
paste input "1234546747486"
type input "123454674723"
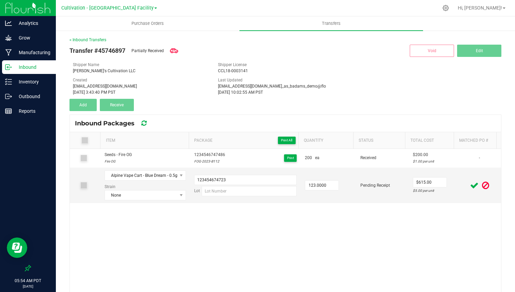
click at [470, 183] on icon at bounding box center [474, 185] width 9 height 9
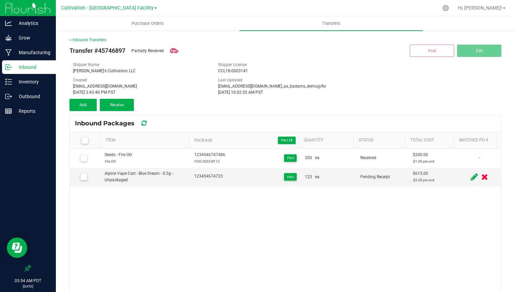
click at [469, 178] on span at bounding box center [474, 176] width 11 height 13
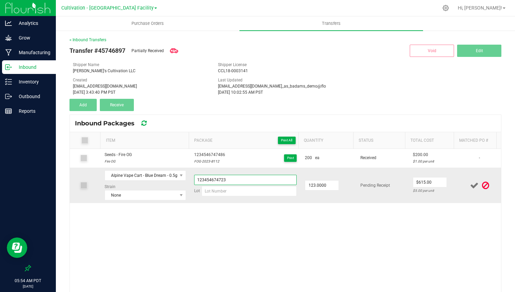
click at [272, 178] on input "123454674723" at bounding box center [245, 180] width 103 height 10
type input "1234546747233"
click at [470, 185] on icon at bounding box center [474, 185] width 9 height 9
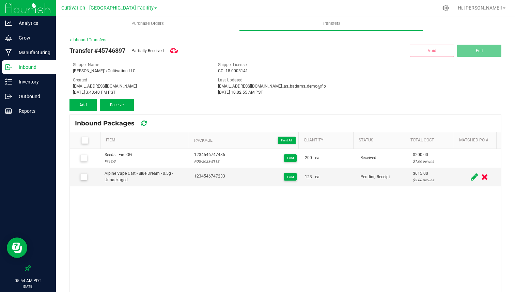
click at [84, 140] on icon at bounding box center [84, 140] width 4 height 0
click at [0, 0] on input "checkbox" at bounding box center [0, 0] width 0 height 0
click at [113, 105] on span "Receive (2)" at bounding box center [117, 104] width 20 height 5
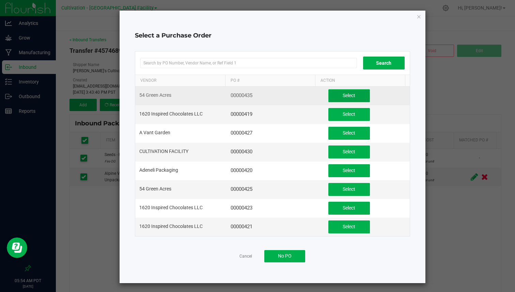
click at [342, 96] on span "Select" at bounding box center [348, 95] width 13 height 5
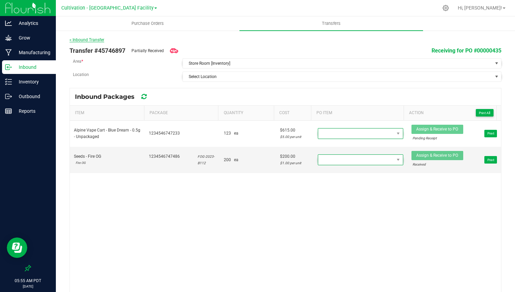
click at [99, 40] on link "< Inbound Transfer" at bounding box center [86, 39] width 35 height 5
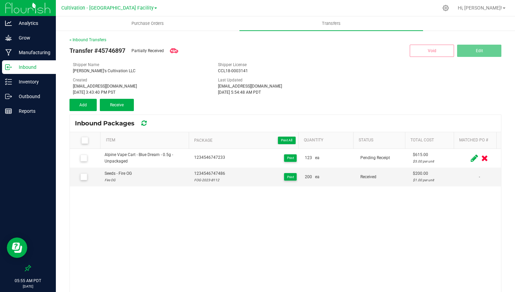
drag, startPoint x: 69, startPoint y: 50, endPoint x: 127, endPoint y: 51, distance: 57.9
click at [127, 51] on div "< Inbound Transfers Transfer #45746897 Partially Received Void Edit Shipper Nam…" at bounding box center [285, 179] width 459 height 298
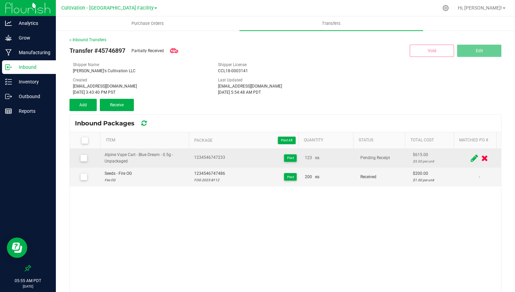
click at [134, 167] on td "Alpine Vape Cart - Blue Dream - 0.5g - Unpackaged" at bounding box center [144, 158] width 89 height 19
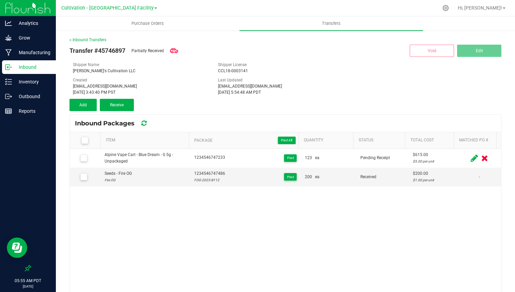
click at [142, 186] on div "Alpine Vape Cart - Blue Dream - 0.5g - Unpackaged 1234546747233 Print 123 ea Pe…" at bounding box center [285, 235] width 431 height 172
